Goal: Task Accomplishment & Management: Manage account settings

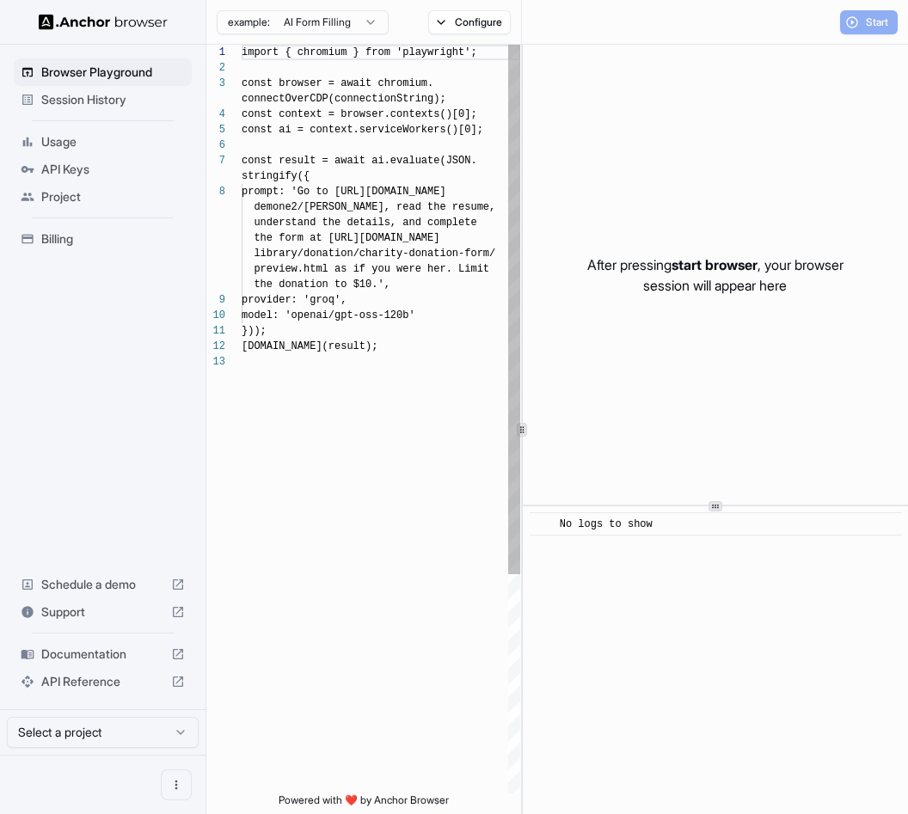
scroll to position [108, 0]
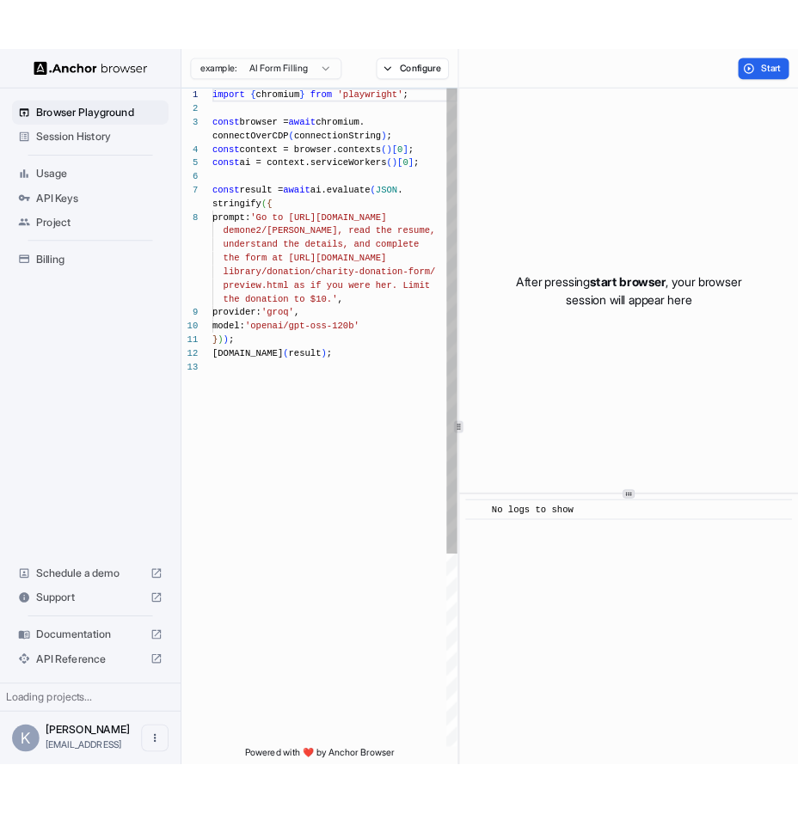
scroll to position [108, 0]
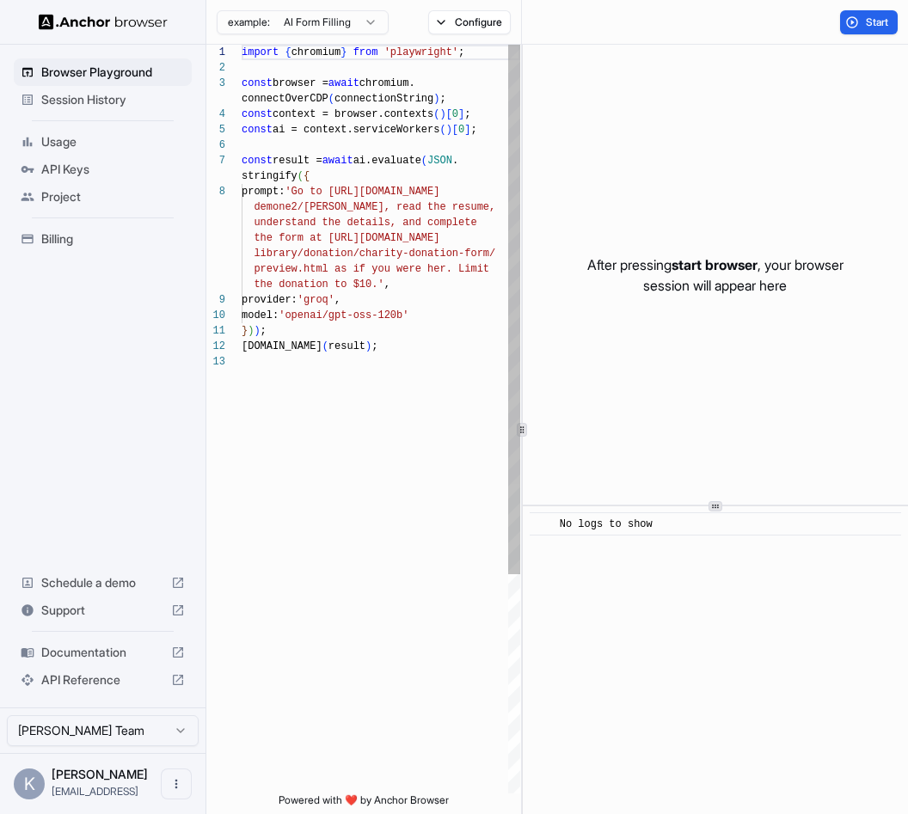
click at [94, 99] on span "Session History" at bounding box center [113, 99] width 144 height 17
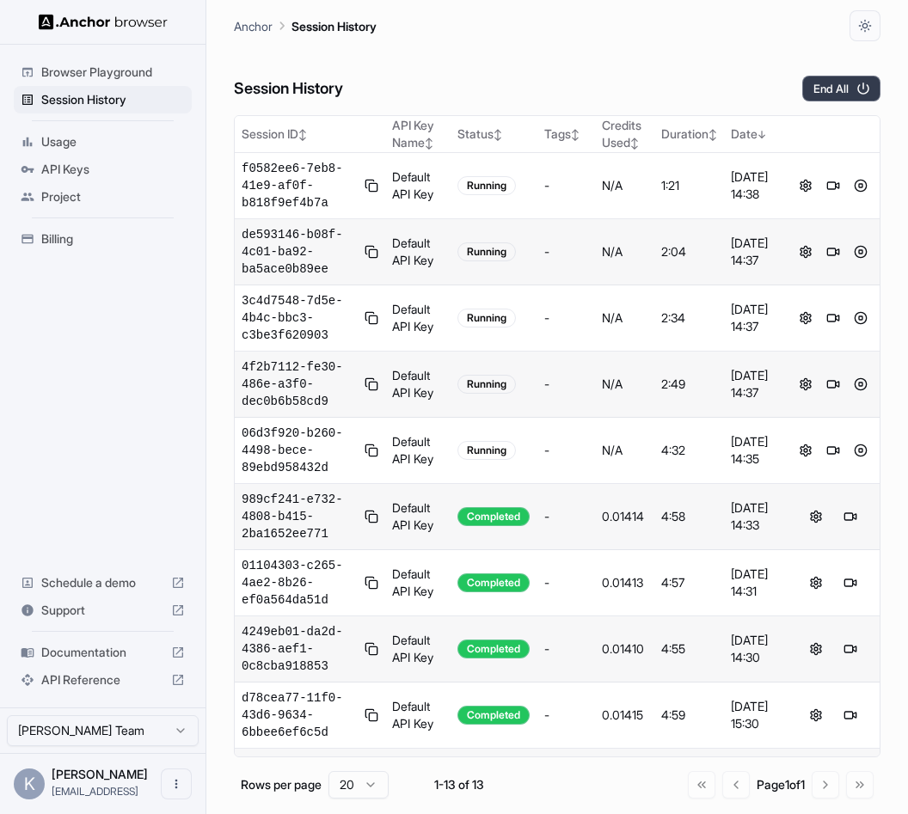
click at [829, 87] on button "End All" at bounding box center [841, 89] width 78 height 26
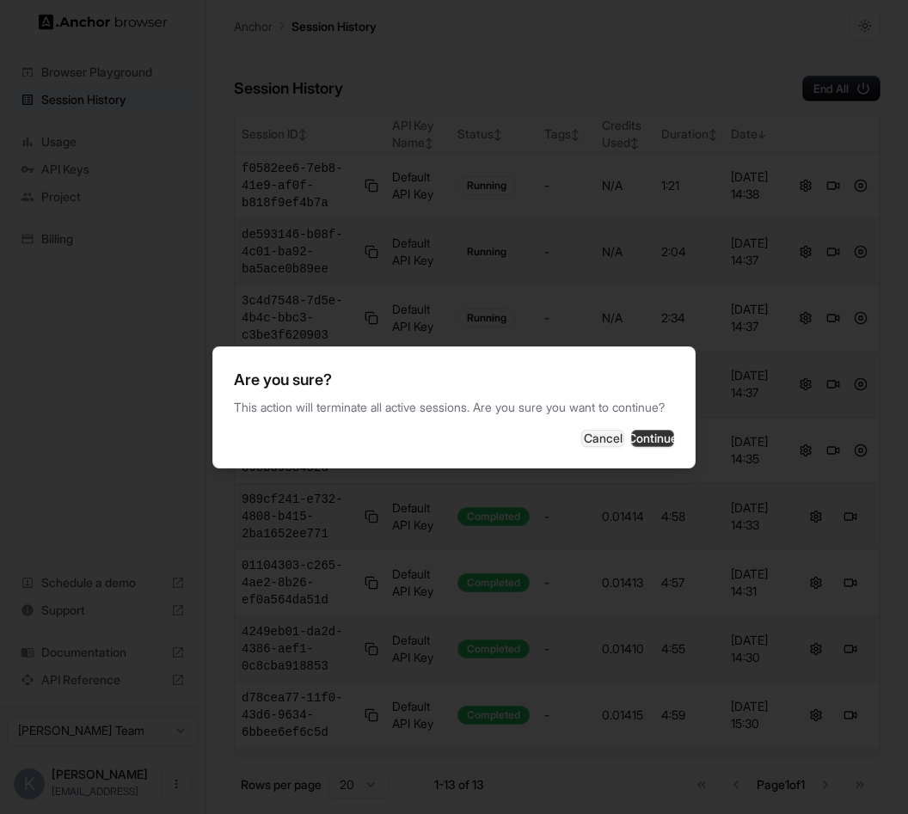
click at [647, 444] on button "Continue" at bounding box center [652, 438] width 43 height 17
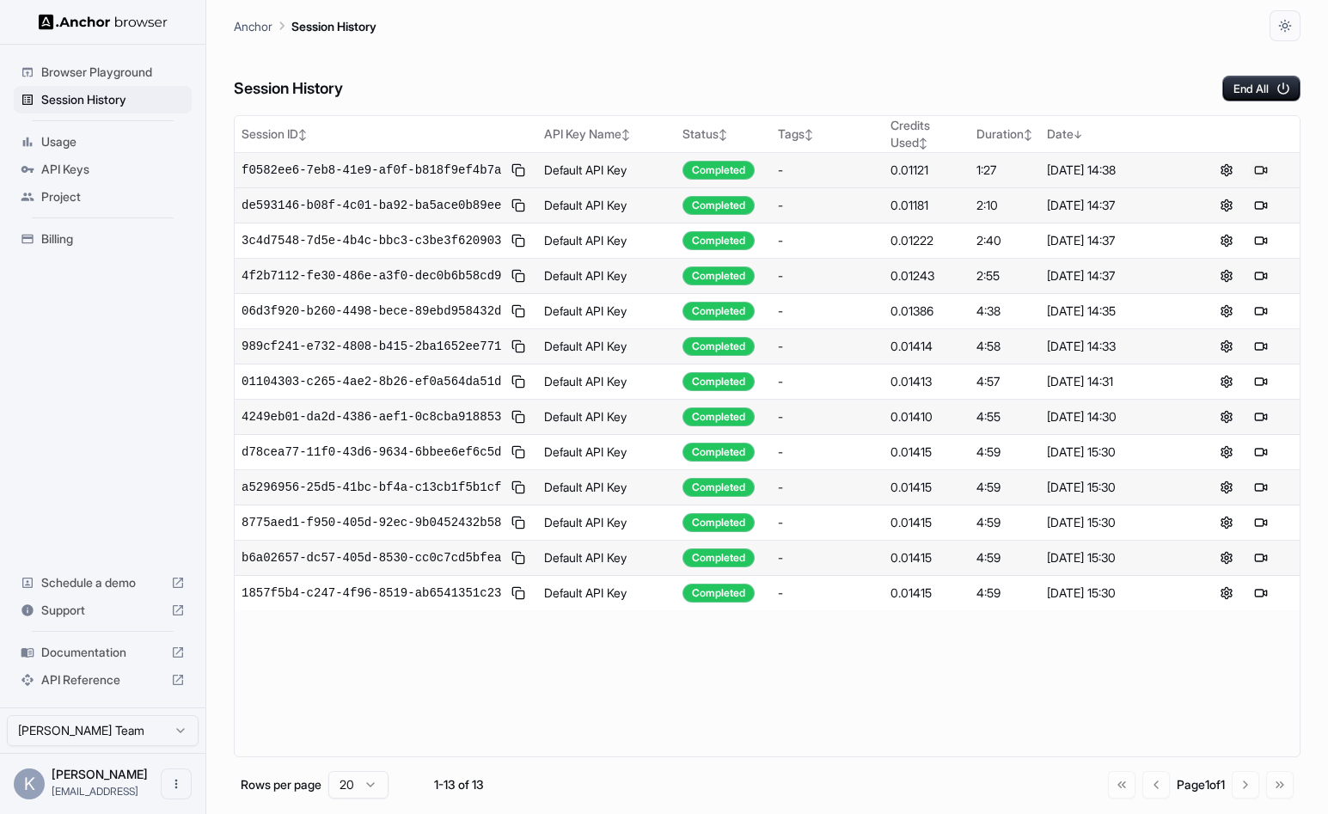
click at [907, 166] on button at bounding box center [1261, 170] width 21 height 21
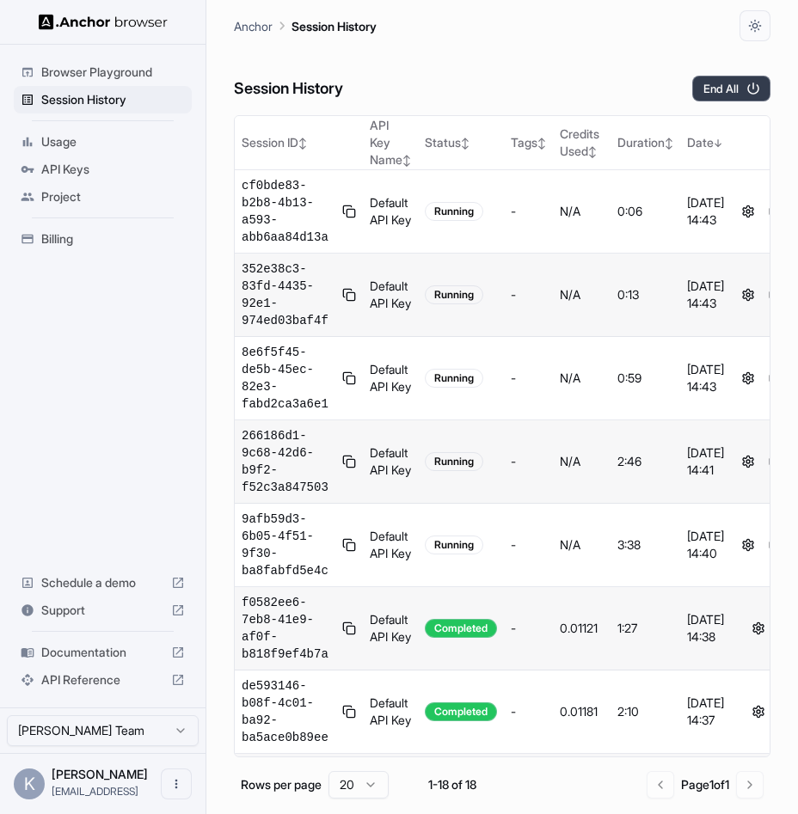
click at [700, 93] on button "End All" at bounding box center [731, 89] width 78 height 26
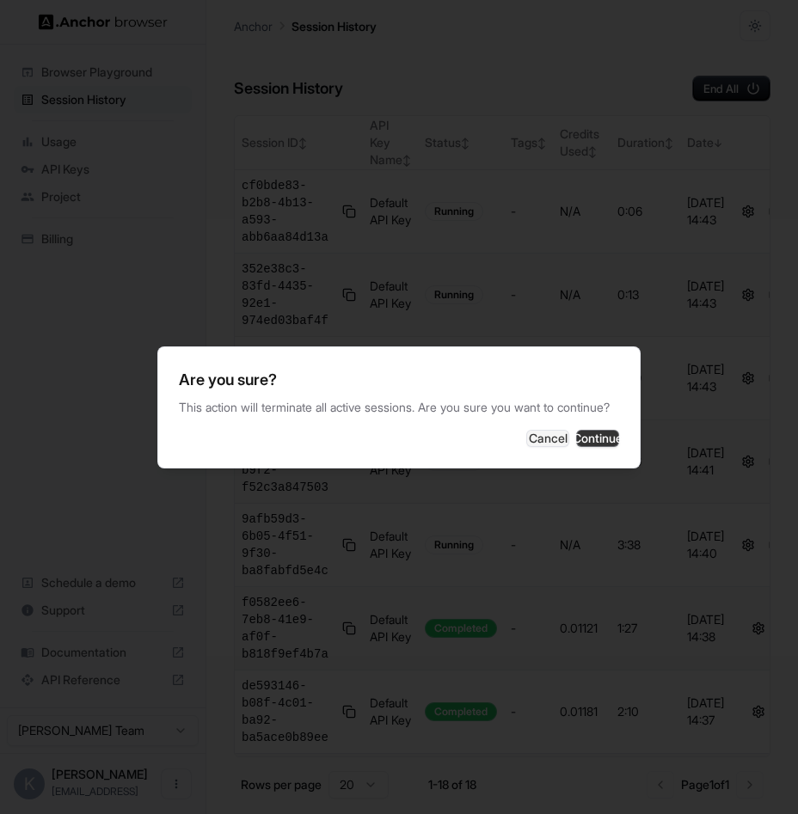
click at [590, 447] on button "Continue" at bounding box center [597, 438] width 43 height 17
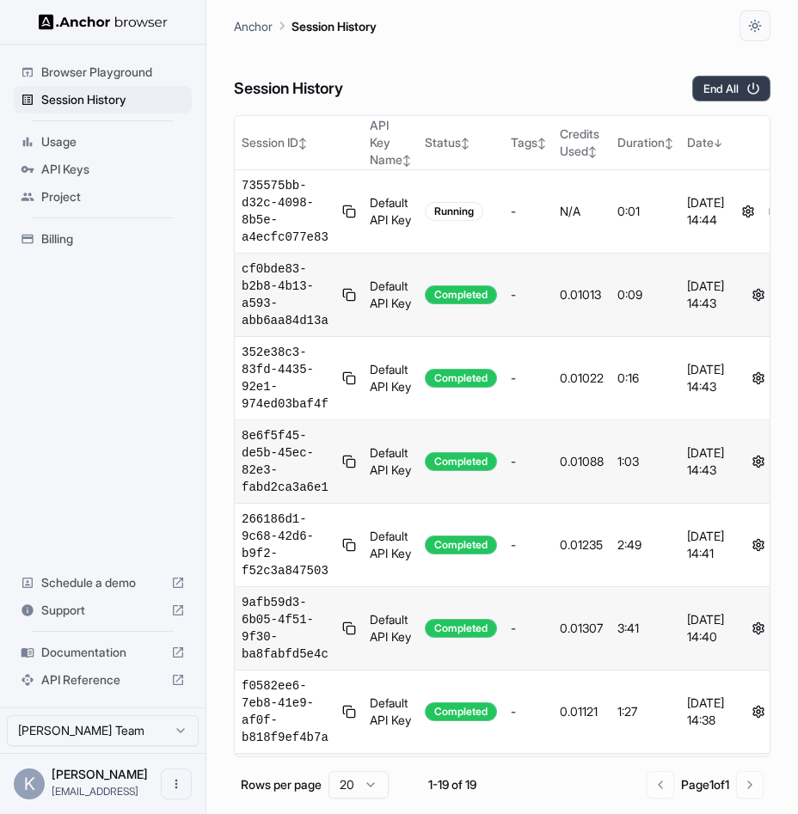
click at [754, 89] on icon "button" at bounding box center [752, 88] width 15 height 15
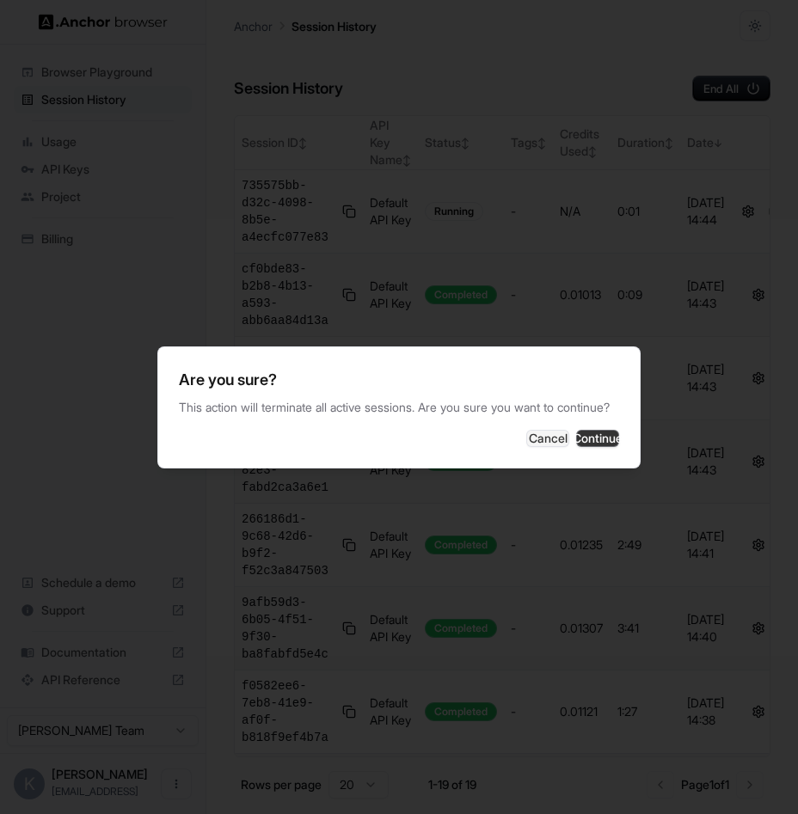
click at [582, 442] on button "Continue" at bounding box center [597, 438] width 43 height 17
